Goal: Use online tool/utility: Use online tool/utility

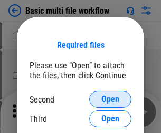
click at [110, 100] on span "Open" at bounding box center [110, 99] width 18 height 8
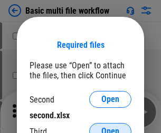
click at [110, 128] on span "Open" at bounding box center [110, 132] width 18 height 8
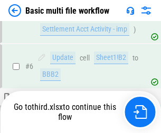
scroll to position [367, 0]
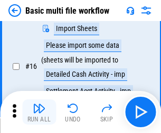
click at [39, 112] on img "button" at bounding box center [39, 108] width 13 height 13
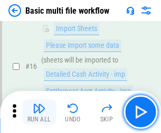
scroll to position [702, 0]
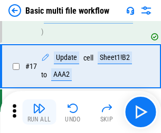
click at [39, 112] on img "button" at bounding box center [39, 108] width 13 height 13
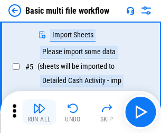
click at [39, 112] on img "button" at bounding box center [39, 108] width 13 height 13
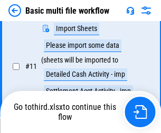
scroll to position [494, 0]
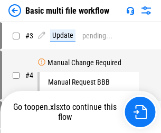
scroll to position [112, 0]
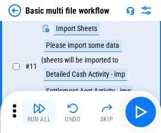
click at [39, 112] on img "button" at bounding box center [39, 108] width 13 height 13
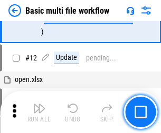
click at [39, 112] on img "button" at bounding box center [39, 108] width 13 height 13
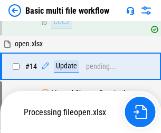
scroll to position [628, 0]
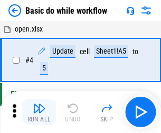
click at [39, 112] on img "button" at bounding box center [39, 108] width 13 height 13
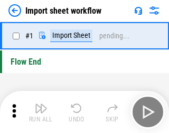
click at [39, 112] on img "button" at bounding box center [41, 108] width 13 height 13
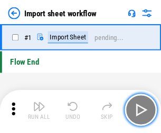
scroll to position [4, 0]
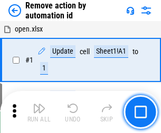
scroll to position [39, 0]
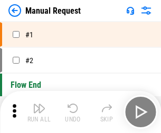
click at [39, 112] on img "button" at bounding box center [39, 108] width 13 height 13
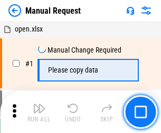
scroll to position [36, 0]
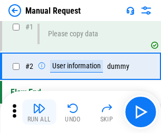
click at [39, 112] on img "button" at bounding box center [39, 108] width 13 height 13
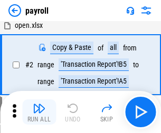
click at [39, 112] on img "button" at bounding box center [39, 108] width 13 height 13
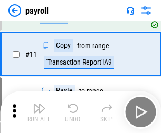
scroll to position [76, 0]
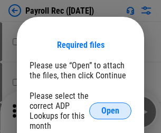
click at [110, 111] on span "Open" at bounding box center [110, 111] width 18 height 8
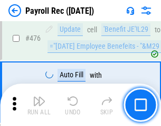
scroll to position [5622, 0]
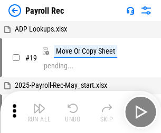
click at [39, 112] on img "button" at bounding box center [39, 108] width 13 height 13
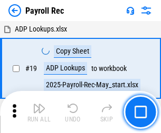
scroll to position [64, 0]
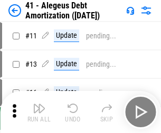
click at [39, 112] on img "button" at bounding box center [39, 108] width 13 height 13
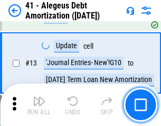
scroll to position [130, 0]
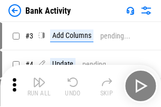
click at [39, 86] on img "button" at bounding box center [39, 82] width 13 height 13
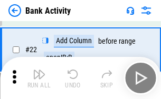
scroll to position [283, 0]
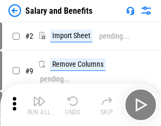
click at [39, 104] on img "button" at bounding box center [39, 100] width 13 height 13
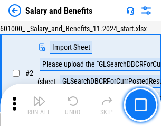
scroll to position [76, 0]
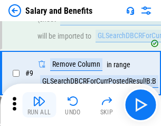
click at [39, 104] on img "button" at bounding box center [39, 100] width 13 height 13
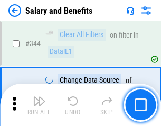
scroll to position [4940, 0]
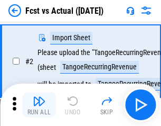
click at [39, 104] on img "button" at bounding box center [39, 100] width 13 height 13
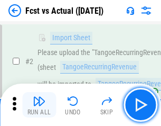
scroll to position [99, 0]
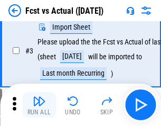
click at [39, 104] on img "button" at bounding box center [39, 100] width 13 height 13
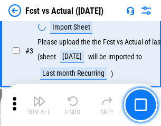
scroll to position [158, 0]
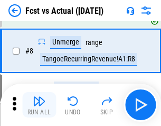
click at [39, 104] on img "button" at bounding box center [39, 100] width 13 height 13
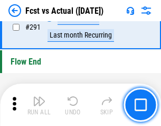
scroll to position [4993, 0]
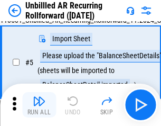
click at [39, 104] on img "button" at bounding box center [39, 100] width 13 height 13
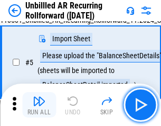
scroll to position [99, 0]
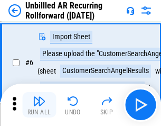
click at [39, 104] on img "button" at bounding box center [39, 100] width 13 height 13
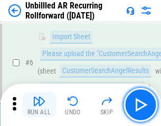
scroll to position [170, 0]
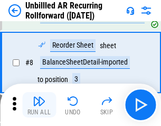
click at [39, 104] on img "button" at bounding box center [39, 100] width 13 height 13
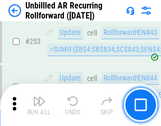
scroll to position [3583, 0]
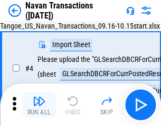
click at [39, 104] on img "button" at bounding box center [39, 100] width 13 height 13
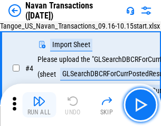
scroll to position [91, 0]
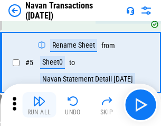
click at [39, 104] on img "button" at bounding box center [39, 100] width 13 height 13
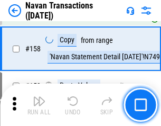
scroll to position [3420, 0]
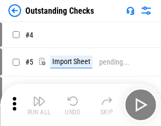
click at [39, 104] on img "button" at bounding box center [39, 100] width 13 height 13
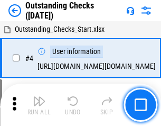
scroll to position [110, 0]
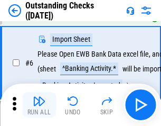
click at [39, 104] on img "button" at bounding box center [39, 100] width 13 height 13
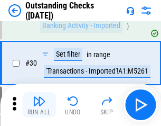
click at [39, 104] on img "button" at bounding box center [39, 100] width 13 height 13
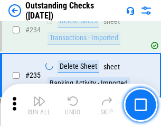
scroll to position [3204, 0]
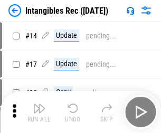
click at [39, 112] on img "button" at bounding box center [39, 108] width 13 height 13
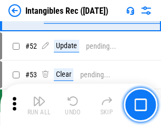
scroll to position [411, 0]
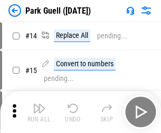
click at [39, 104] on img "button" at bounding box center [39, 108] width 13 height 13
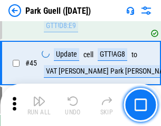
scroll to position [1319, 0]
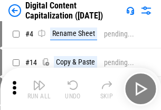
click at [39, 89] on img "button" at bounding box center [39, 85] width 13 height 13
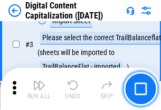
scroll to position [99, 0]
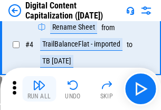
click at [39, 89] on img "button" at bounding box center [39, 85] width 13 height 13
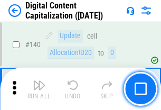
scroll to position [1119, 0]
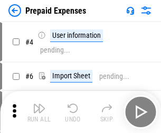
click at [39, 104] on img "button" at bounding box center [39, 108] width 13 height 13
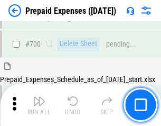
scroll to position [2901, 0]
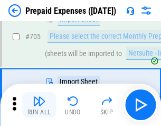
click at [39, 104] on img "button" at bounding box center [39, 100] width 13 height 13
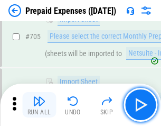
scroll to position [2955, 0]
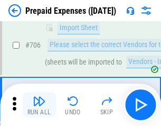
click at [39, 104] on img "button" at bounding box center [39, 100] width 13 height 13
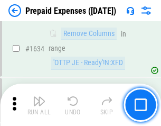
scroll to position [10272, 0]
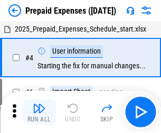
click at [39, 112] on img "button" at bounding box center [39, 108] width 13 height 13
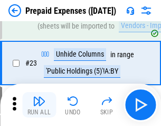
click at [39, 104] on img "button" at bounding box center [39, 100] width 13 height 13
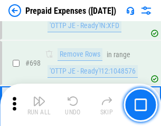
scroll to position [3674, 0]
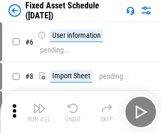
click at [39, 112] on img "button" at bounding box center [39, 108] width 13 height 13
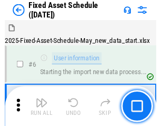
scroll to position [111, 0]
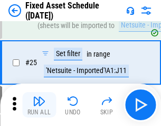
click at [39, 104] on img "button" at bounding box center [39, 100] width 13 height 13
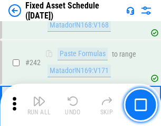
scroll to position [3268, 0]
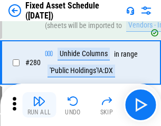
click at [39, 104] on img "button" at bounding box center [39, 100] width 13 height 13
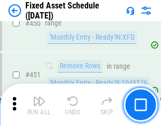
scroll to position [4716, 0]
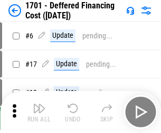
click at [39, 112] on img "button" at bounding box center [39, 108] width 13 height 13
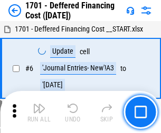
scroll to position [127, 0]
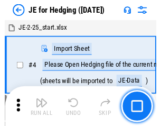
scroll to position [60, 0]
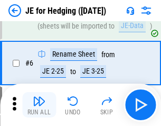
click at [39, 104] on img "button" at bounding box center [39, 100] width 13 height 13
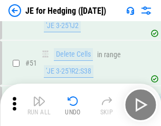
scroll to position [683, 0]
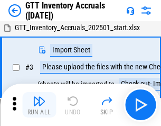
click at [39, 104] on img "button" at bounding box center [39, 100] width 13 height 13
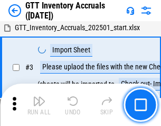
scroll to position [68, 0]
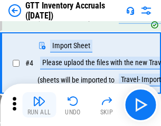
click at [39, 104] on img "button" at bounding box center [39, 100] width 13 height 13
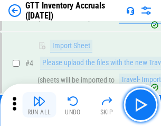
scroll to position [122, 0]
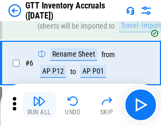
click at [39, 104] on img "button" at bounding box center [39, 100] width 13 height 13
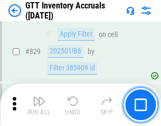
scroll to position [8008, 0]
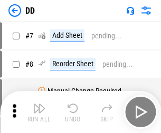
click at [39, 112] on img "button" at bounding box center [39, 108] width 13 height 13
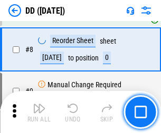
scroll to position [102, 0]
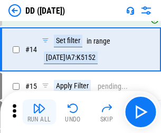
click at [39, 112] on img "button" at bounding box center [39, 108] width 13 height 13
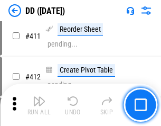
scroll to position [4781, 0]
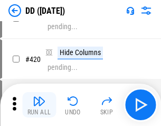
click at [39, 104] on img "button" at bounding box center [39, 100] width 13 height 13
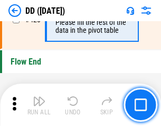
scroll to position [5049, 0]
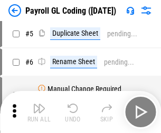
click at [39, 112] on img "button" at bounding box center [39, 108] width 13 height 13
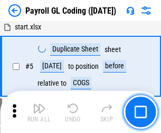
scroll to position [127, 0]
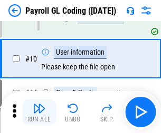
click at [39, 112] on img "button" at bounding box center [39, 108] width 13 height 13
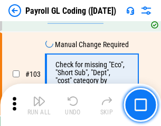
scroll to position [2475, 0]
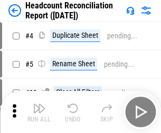
click at [39, 112] on img "button" at bounding box center [39, 108] width 13 height 13
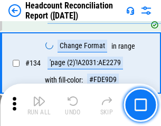
scroll to position [1268, 0]
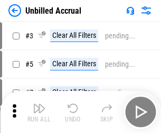
click at [39, 112] on img "button" at bounding box center [39, 108] width 13 height 13
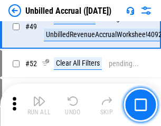
scroll to position [957, 0]
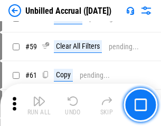
click at [39, 104] on img "button" at bounding box center [39, 100] width 13 height 13
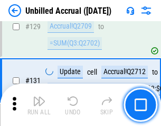
scroll to position [3142, 0]
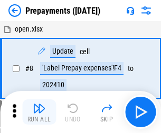
click at [39, 112] on img "button" at bounding box center [39, 108] width 13 height 13
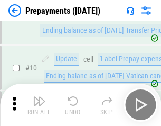
scroll to position [66, 0]
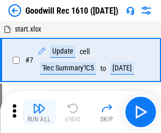
click at [39, 112] on img "button" at bounding box center [39, 108] width 13 height 13
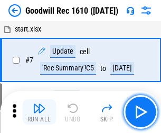
scroll to position [180, 0]
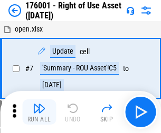
click at [39, 112] on img "button" at bounding box center [39, 108] width 13 height 13
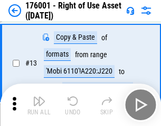
scroll to position [68, 0]
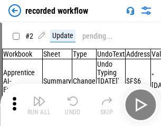
click at [39, 104] on img "button" at bounding box center [39, 100] width 13 height 13
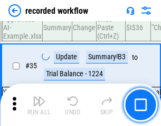
scroll to position [3297, 0]
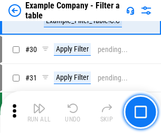
scroll to position [965, 0]
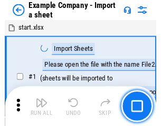
scroll to position [89, 0]
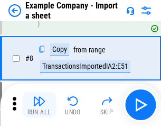
click at [39, 104] on img "button" at bounding box center [39, 100] width 13 height 13
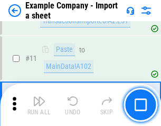
scroll to position [233, 0]
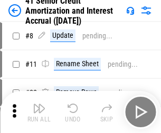
click at [39, 104] on img "button" at bounding box center [39, 108] width 13 height 13
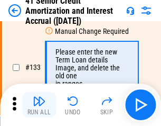
click at [39, 104] on img "button" at bounding box center [39, 100] width 13 height 13
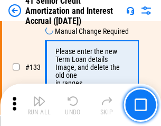
scroll to position [1102, 0]
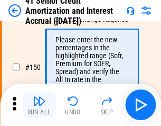
click at [39, 104] on img "button" at bounding box center [39, 100] width 13 height 13
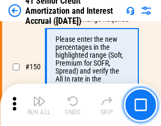
scroll to position [1213, 0]
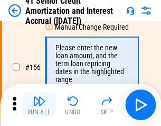
click at [39, 104] on img "button" at bounding box center [39, 100] width 13 height 13
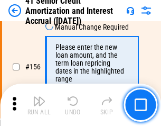
scroll to position [1286, 0]
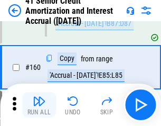
click at [39, 104] on img "button" at bounding box center [39, 100] width 13 height 13
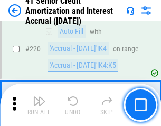
scroll to position [2363, 0]
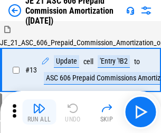
click at [39, 104] on img "button" at bounding box center [39, 108] width 13 height 13
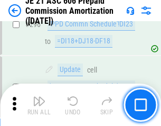
scroll to position [1941, 0]
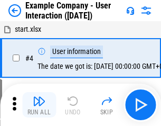
click at [39, 104] on img "button" at bounding box center [39, 100] width 13 height 13
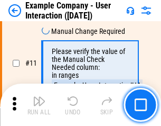
scroll to position [228, 0]
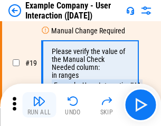
click at [39, 104] on img "button" at bounding box center [39, 100] width 13 height 13
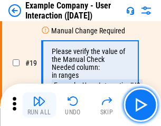
click at [39, 104] on img "button" at bounding box center [39, 100] width 13 height 13
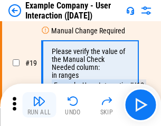
click at [39, 104] on img "button" at bounding box center [39, 100] width 13 height 13
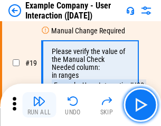
scroll to position [291, 0]
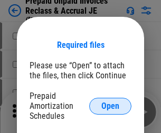
click at [110, 106] on span "Open" at bounding box center [110, 106] width 18 height 8
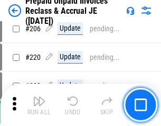
scroll to position [1367, 0]
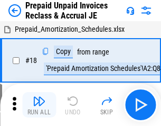
click at [39, 104] on img "button" at bounding box center [39, 100] width 13 height 13
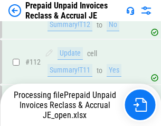
scroll to position [1313, 0]
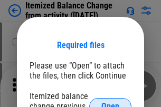
click at [110, 102] on span "Open" at bounding box center [110, 106] width 18 height 8
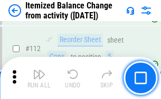
scroll to position [1765, 0]
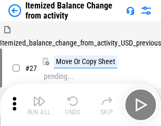
scroll to position [16, 0]
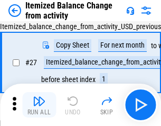
click at [39, 104] on img "button" at bounding box center [39, 100] width 13 height 13
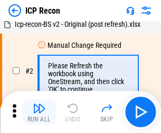
click at [39, 112] on img "button" at bounding box center [39, 108] width 13 height 13
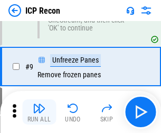
click at [39, 112] on img "button" at bounding box center [39, 108] width 13 height 13
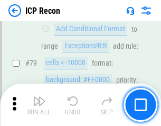
scroll to position [1034, 0]
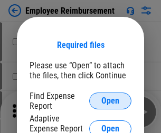
click at [110, 101] on span "Open" at bounding box center [110, 101] width 18 height 8
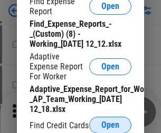
click at [110, 125] on span "Open" at bounding box center [110, 125] width 18 height 8
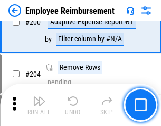
scroll to position [2602, 0]
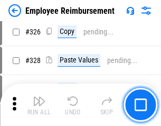
click at [39, 104] on img "button" at bounding box center [39, 100] width 13 height 13
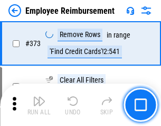
scroll to position [5519, 0]
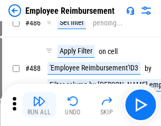
click at [39, 104] on img "button" at bounding box center [39, 100] width 13 height 13
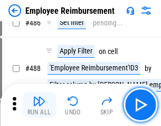
click at [39, 104] on img "button" at bounding box center [39, 100] width 13 height 13
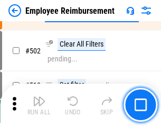
scroll to position [6669, 0]
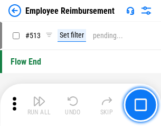
click at [39, 104] on img "button" at bounding box center [39, 100] width 13 height 13
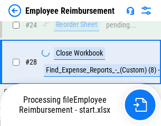
scroll to position [493, 0]
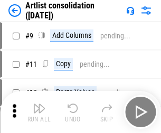
click at [39, 112] on img "button" at bounding box center [39, 108] width 13 height 13
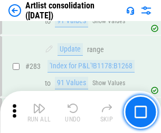
scroll to position [4363, 0]
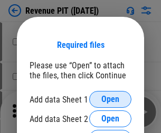
click at [110, 100] on span "Open" at bounding box center [110, 99] width 18 height 8
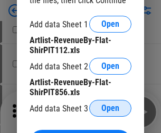
click at [110, 109] on span "Open" at bounding box center [110, 108] width 18 height 8
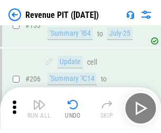
scroll to position [1072, 0]
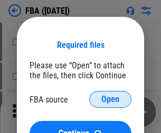
click at [110, 100] on span "Open" at bounding box center [110, 99] width 18 height 8
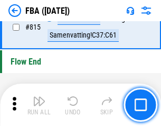
scroll to position [9444, 0]
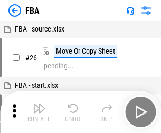
scroll to position [11, 0]
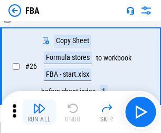
click at [39, 112] on img "button" at bounding box center [39, 108] width 13 height 13
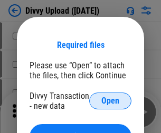
click at [110, 101] on span "Open" at bounding box center [110, 101] width 18 height 8
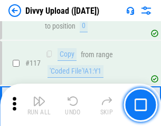
scroll to position [893, 0]
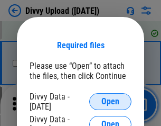
click at [110, 101] on span "Open" at bounding box center [110, 101] width 18 height 8
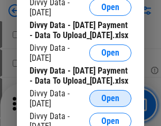
click at [110, 102] on span "Open" at bounding box center [110, 98] width 18 height 8
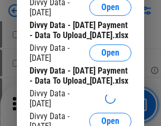
scroll to position [988, 0]
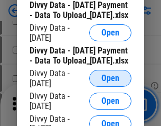
click at [110, 82] on span "Open" at bounding box center [110, 78] width 18 height 8
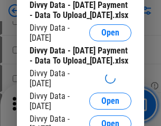
scroll to position [1099, 0]
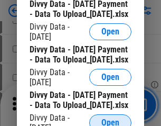
click at [110, 118] on span "Open" at bounding box center [110, 122] width 18 height 8
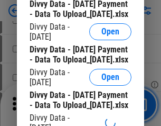
scroll to position [1209, 0]
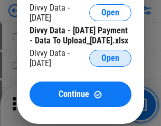
click at [110, 62] on span "Open" at bounding box center [110, 58] width 18 height 8
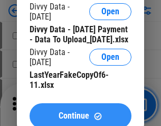
click at [80, 111] on span "Continue" at bounding box center [74, 115] width 31 height 8
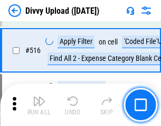
scroll to position [6619, 0]
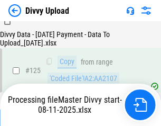
scroll to position [1042, 0]
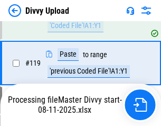
scroll to position [981, 0]
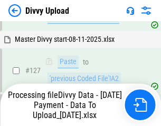
scroll to position [1214, 0]
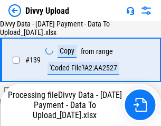
scroll to position [1508, 0]
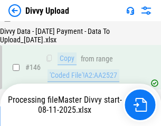
scroll to position [1749, 0]
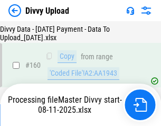
scroll to position [2206, 0]
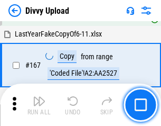
scroll to position [2419, 0]
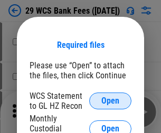
click at [110, 101] on span "Open" at bounding box center [110, 101] width 18 height 8
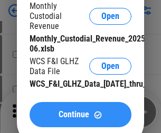
click at [80, 119] on span "Continue" at bounding box center [74, 115] width 31 height 8
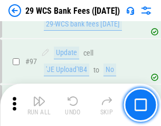
scroll to position [1028, 0]
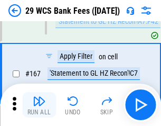
click at [39, 104] on img "button" at bounding box center [39, 100] width 13 height 13
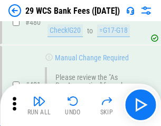
scroll to position [5440, 0]
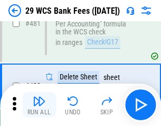
click at [39, 104] on img "button" at bounding box center [39, 100] width 13 height 13
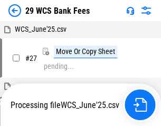
scroll to position [210, 0]
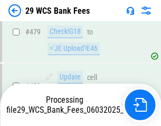
scroll to position [5428, 0]
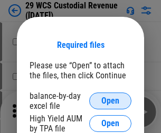
click at [110, 101] on span "Open" at bounding box center [110, 101] width 18 height 8
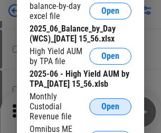
click at [110, 111] on span "Open" at bounding box center [110, 107] width 18 height 8
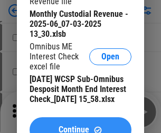
click at [80, 126] on span "Continue" at bounding box center [74, 130] width 31 height 8
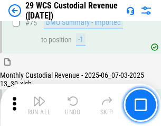
scroll to position [1102, 0]
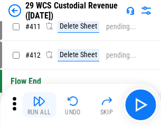
click at [39, 104] on img "button" at bounding box center [39, 100] width 13 height 13
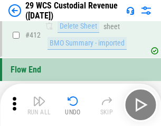
scroll to position [5038, 0]
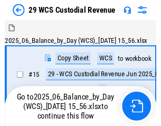
scroll to position [25, 0]
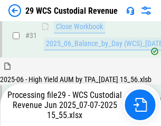
scroll to position [542, 0]
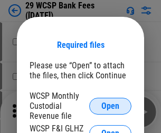
click at [110, 106] on span "Open" at bounding box center [110, 106] width 18 height 8
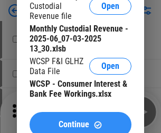
click at [80, 121] on span "Continue" at bounding box center [74, 125] width 31 height 8
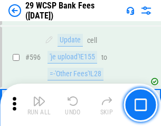
scroll to position [4851, 0]
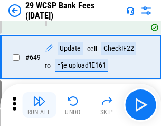
click at [39, 104] on img "button" at bounding box center [39, 100] width 13 height 13
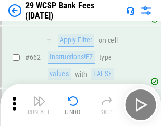
scroll to position [6162, 0]
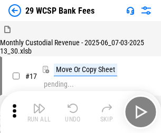
click at [39, 104] on img "button" at bounding box center [39, 108] width 13 height 13
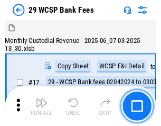
scroll to position [25, 0]
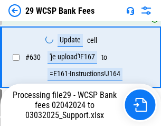
scroll to position [5765, 0]
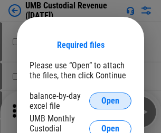
click at [110, 101] on span "Open" at bounding box center [110, 101] width 18 height 8
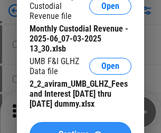
click at [80, 131] on span "Continue" at bounding box center [74, 135] width 31 height 8
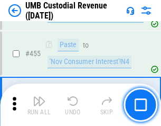
scroll to position [4502, 0]
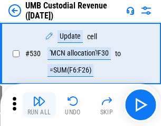
click at [39, 104] on img "button" at bounding box center [39, 100] width 13 height 13
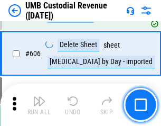
scroll to position [6090, 0]
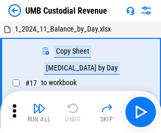
scroll to position [8, 0]
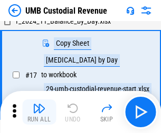
click at [39, 112] on img "button" at bounding box center [39, 108] width 13 height 13
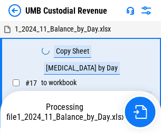
scroll to position [8, 0]
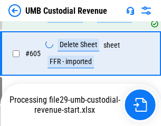
scroll to position [6065, 0]
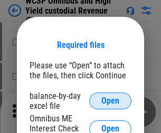
click at [110, 101] on span "Open" at bounding box center [110, 101] width 18 height 8
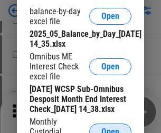
click at [110, 128] on span "Open" at bounding box center [110, 132] width 18 height 8
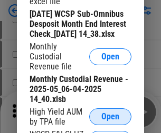
click at [110, 121] on span "Open" at bounding box center [110, 117] width 18 height 8
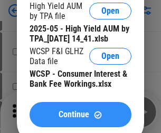
click at [80, 119] on span "Continue" at bounding box center [74, 115] width 31 height 8
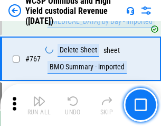
scroll to position [8596, 0]
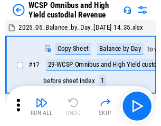
scroll to position [6, 0]
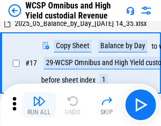
click at [39, 104] on img "button" at bounding box center [39, 100] width 13 height 13
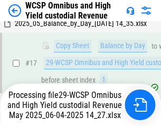
scroll to position [219, 0]
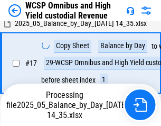
scroll to position [219, 0]
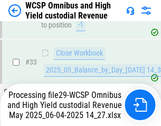
scroll to position [522, 0]
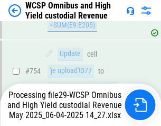
scroll to position [8572, 0]
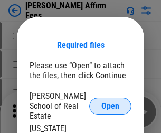
click at [110, 102] on span "Open" at bounding box center [110, 106] width 18 height 8
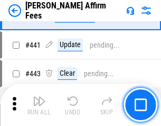
scroll to position [2427, 0]
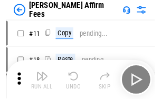
scroll to position [11, 0]
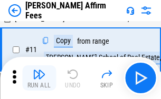
click at [39, 78] on img "button" at bounding box center [39, 74] width 13 height 13
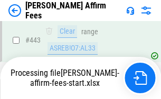
scroll to position [2767, 0]
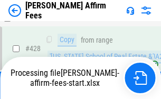
scroll to position [2110, 0]
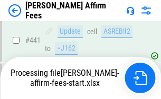
scroll to position [2767, 0]
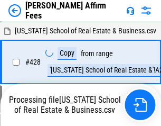
scroll to position [2220, 0]
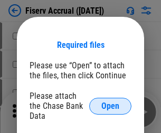
click at [110, 102] on span "Open" at bounding box center [110, 106] width 18 height 8
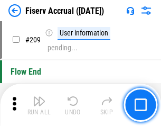
scroll to position [3276, 0]
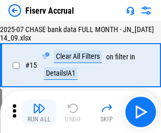
click at [39, 112] on img "button" at bounding box center [39, 108] width 13 height 13
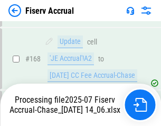
scroll to position [2707, 0]
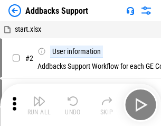
click at [39, 104] on img "button" at bounding box center [39, 100] width 13 height 13
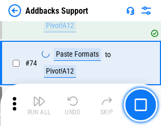
scroll to position [768, 0]
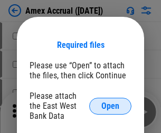
click at [110, 106] on span "Open" at bounding box center [110, 106] width 18 height 8
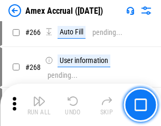
scroll to position [2959, 0]
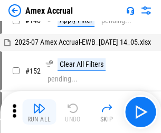
click at [39, 112] on img "button" at bounding box center [39, 108] width 13 height 13
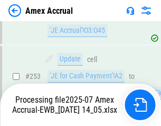
scroll to position [3077, 0]
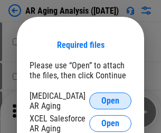
click at [110, 100] on span "Open" at bounding box center [110, 101] width 18 height 8
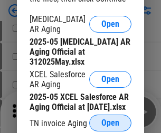
click at [110, 120] on span "Open" at bounding box center [110, 123] width 18 height 8
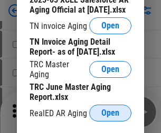
click at [110, 110] on span "Open" at bounding box center [110, 113] width 18 height 8
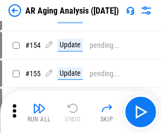
scroll to position [11, 0]
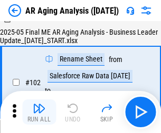
click at [39, 112] on img "button" at bounding box center [39, 108] width 13 height 13
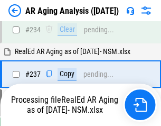
scroll to position [1635, 0]
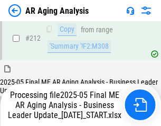
scroll to position [1623, 0]
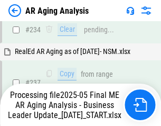
scroll to position [1667, 0]
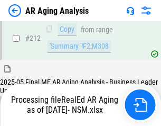
scroll to position [1578, 0]
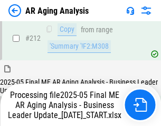
scroll to position [1623, 0]
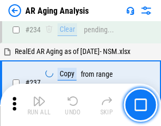
scroll to position [1623, 0]
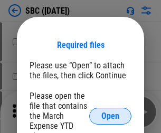
click at [110, 116] on span "Open" at bounding box center [110, 116] width 18 height 8
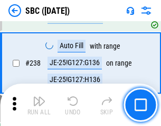
scroll to position [1995, 0]
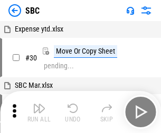
scroll to position [11, 0]
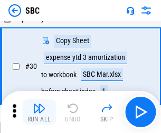
click at [39, 112] on img "button" at bounding box center [39, 108] width 13 height 13
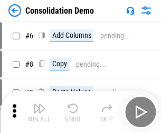
click at [39, 112] on img "button" at bounding box center [39, 108] width 13 height 13
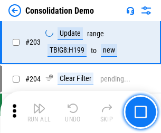
scroll to position [3308, 0]
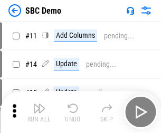
click at [39, 112] on img "button" at bounding box center [39, 108] width 13 height 13
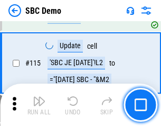
scroll to position [1605, 0]
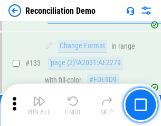
scroll to position [1253, 0]
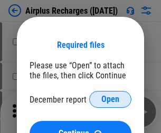
click at [110, 100] on span "Open" at bounding box center [110, 99] width 18 height 8
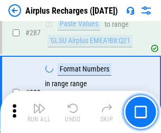
scroll to position [3809, 0]
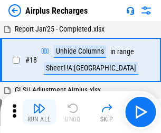
click at [39, 112] on img "button" at bounding box center [39, 108] width 13 height 13
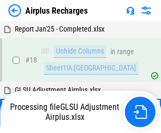
scroll to position [46, 0]
